Goal: Transaction & Acquisition: Purchase product/service

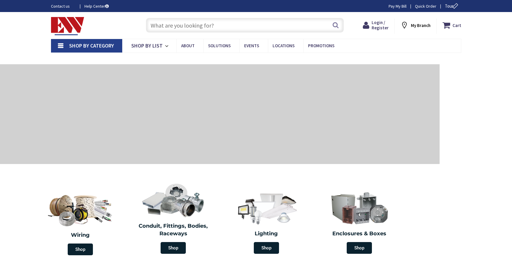
type input "[GEOGRAPHIC_DATA], [GEOGRAPHIC_DATA]"
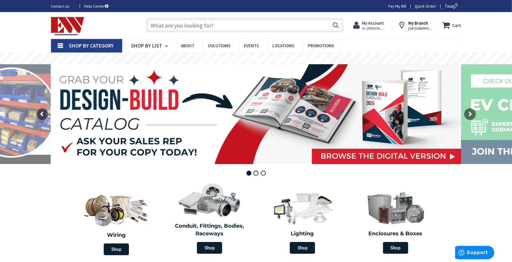
click at [207, 27] on input "text" at bounding box center [245, 25] width 198 height 15
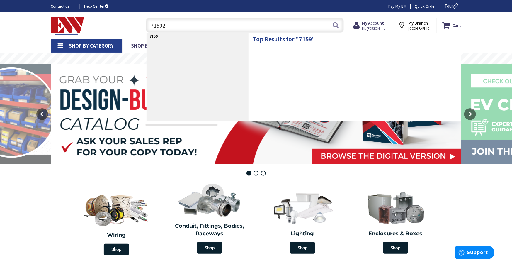
type input "715924"
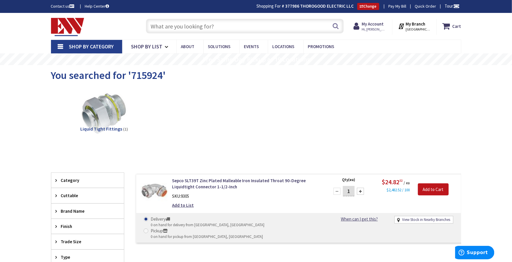
click at [221, 28] on input "text" at bounding box center [245, 26] width 198 height 15
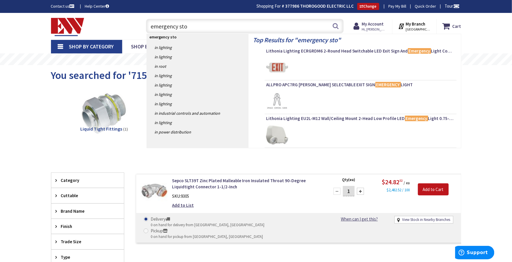
type input "emergency stop"
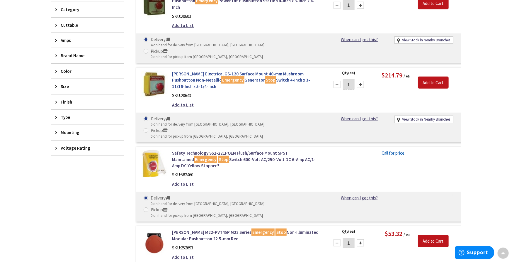
scroll to position [196, 0]
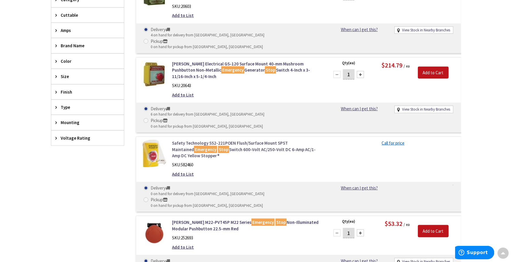
click at [253, 140] on link "Safety Technology SS2-221POEN Flush/Surface Mount SPST Maintained Emergency Sto…" at bounding box center [246, 149] width 149 height 19
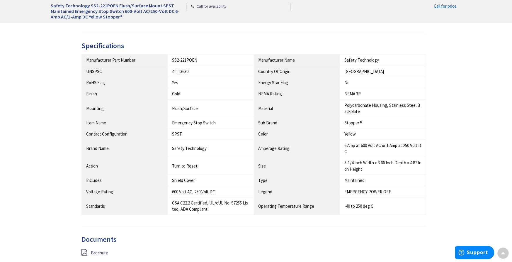
scroll to position [489, 0]
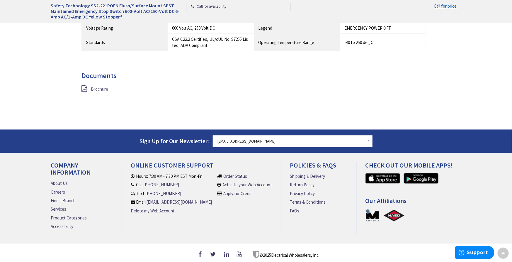
click at [102, 88] on span "Brochure" at bounding box center [99, 90] width 17 height 6
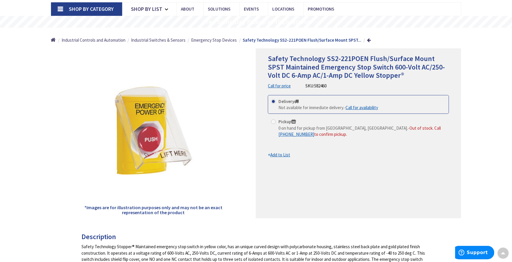
scroll to position [0, 0]
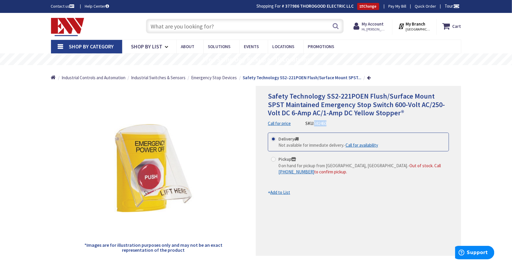
drag, startPoint x: 316, startPoint y: 123, endPoint x: 390, endPoint y: 123, distance: 74.2
click at [390, 123] on div "Safety Technology SS2-221POEN Flush/Surface Mount SPST Maintained Emergency Sto…" at bounding box center [358, 109] width 181 height 35
copy span "582460"
